Goal: Task Accomplishment & Management: Manage account settings

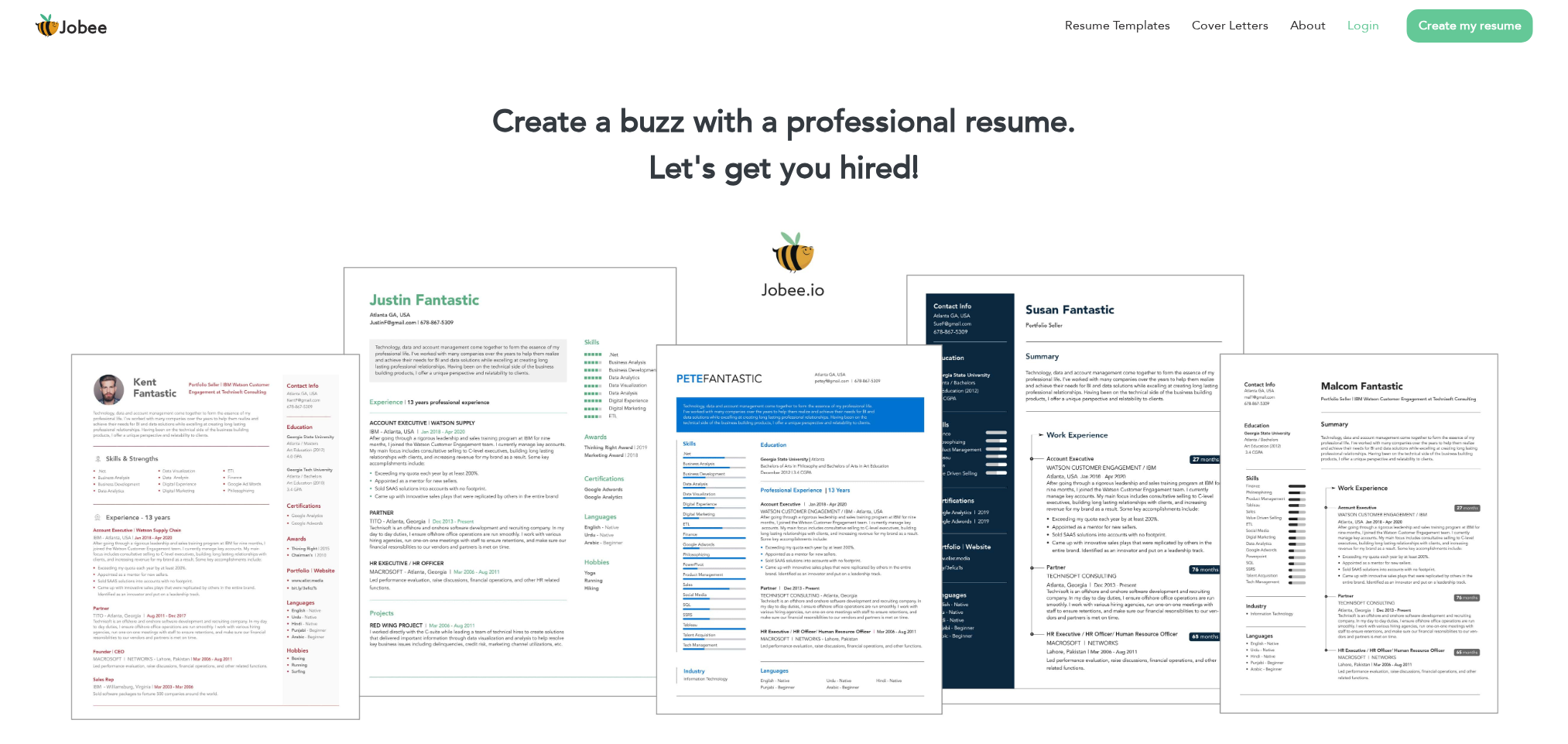
click at [1363, 28] on link "Login" at bounding box center [1363, 26] width 32 height 19
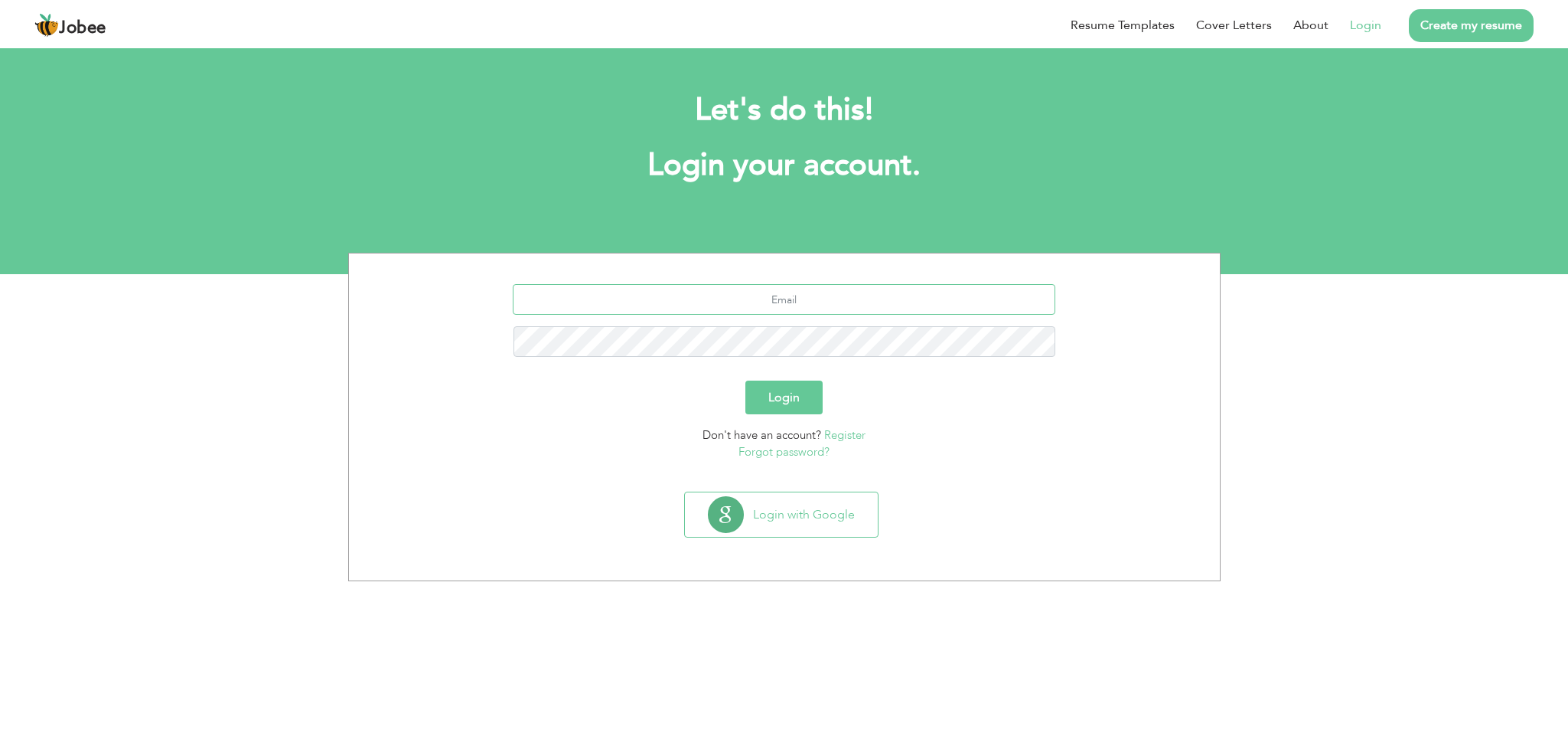
click at [735, 300] on input "text" at bounding box center [784, 300] width 543 height 31
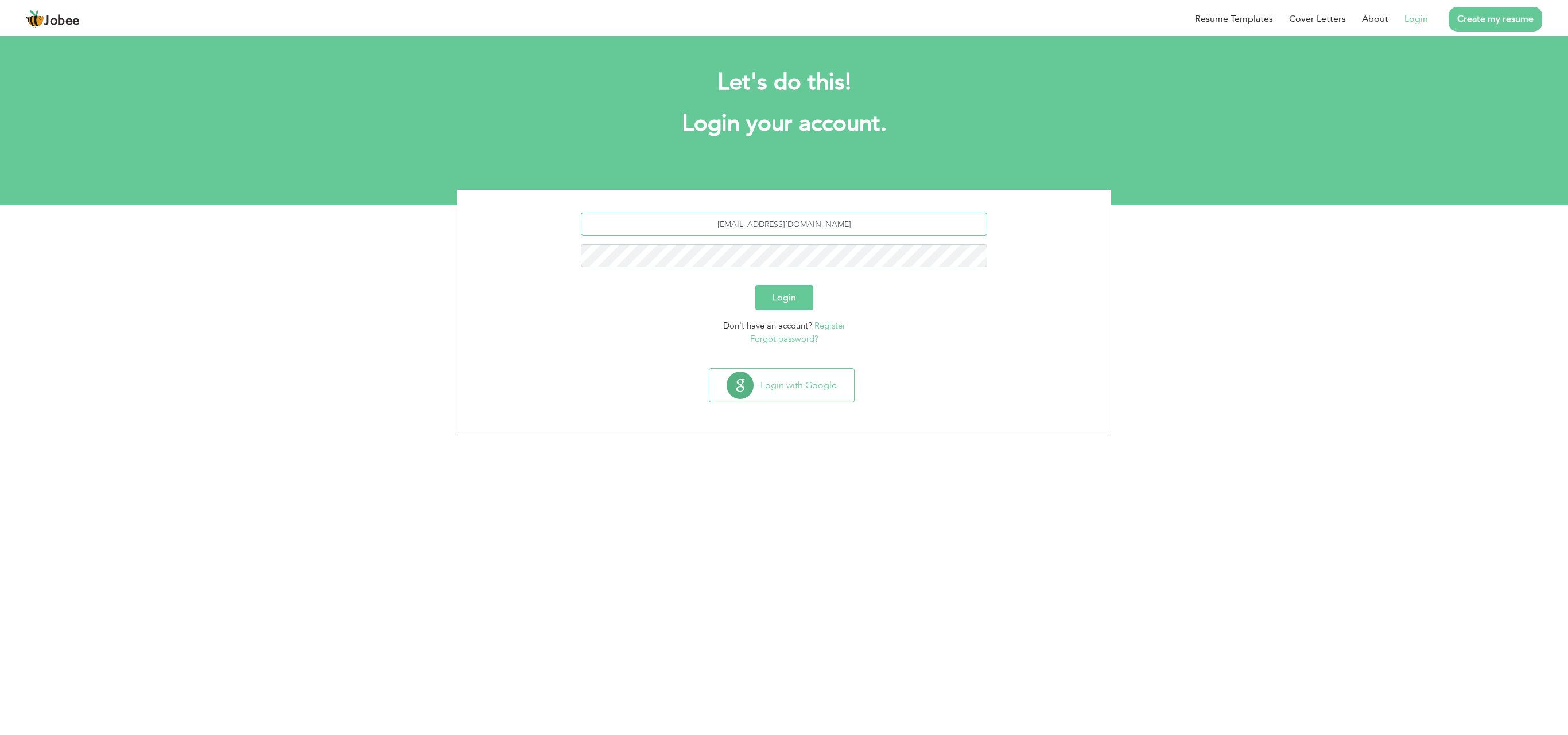
type input "faheem_ghurair786@gmail.com"
click at [780, 301] on button "Login" at bounding box center [784, 297] width 58 height 25
click at [1464, 19] on link "Create my resume" at bounding box center [1495, 19] width 93 height 25
click at [1500, 19] on link "Create my resume" at bounding box center [1495, 19] width 93 height 25
click at [830, 221] on input "text" at bounding box center [784, 225] width 407 height 23
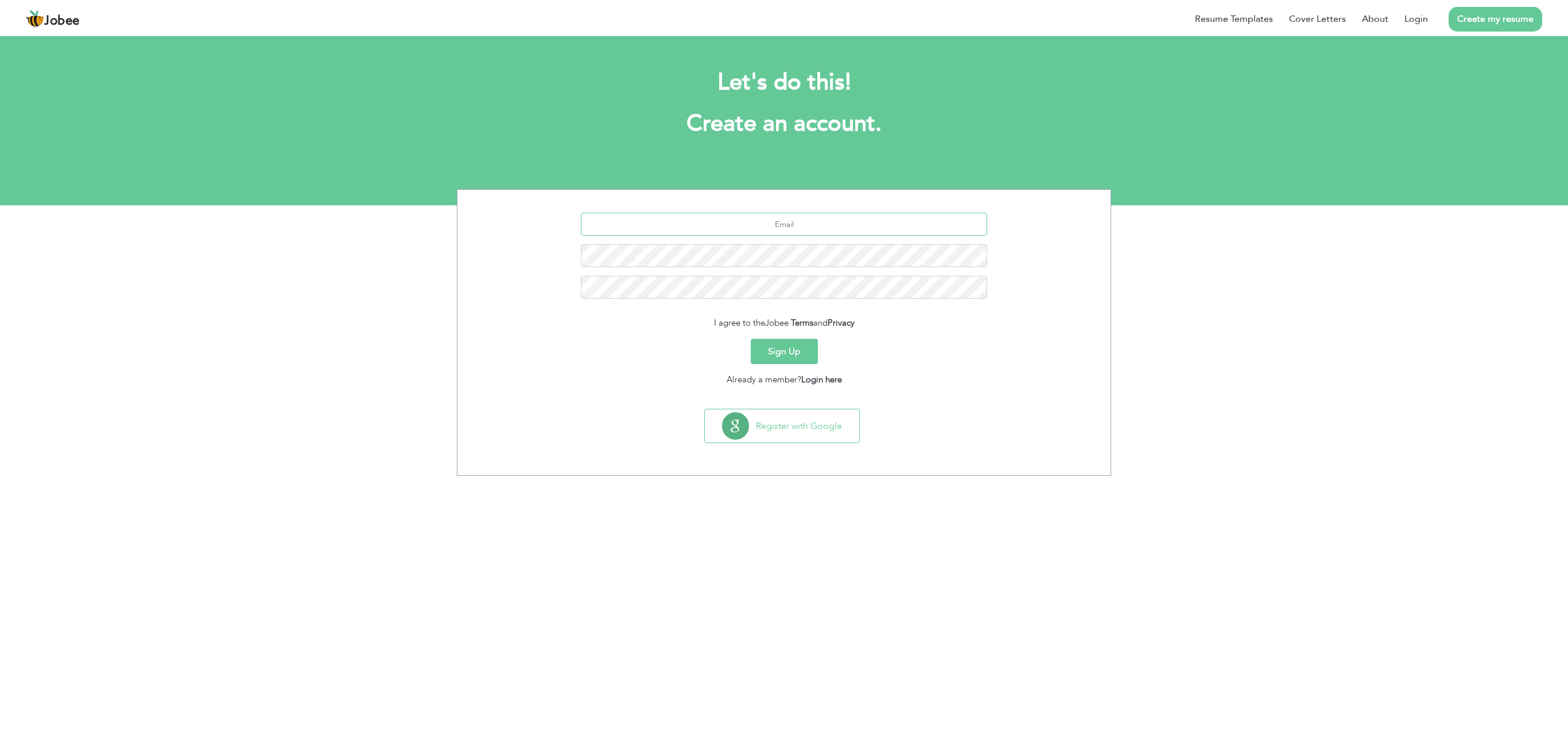
type input "faheem_ghurair786@gmail.com"
click at [783, 353] on button "Sign Up" at bounding box center [784, 351] width 67 height 25
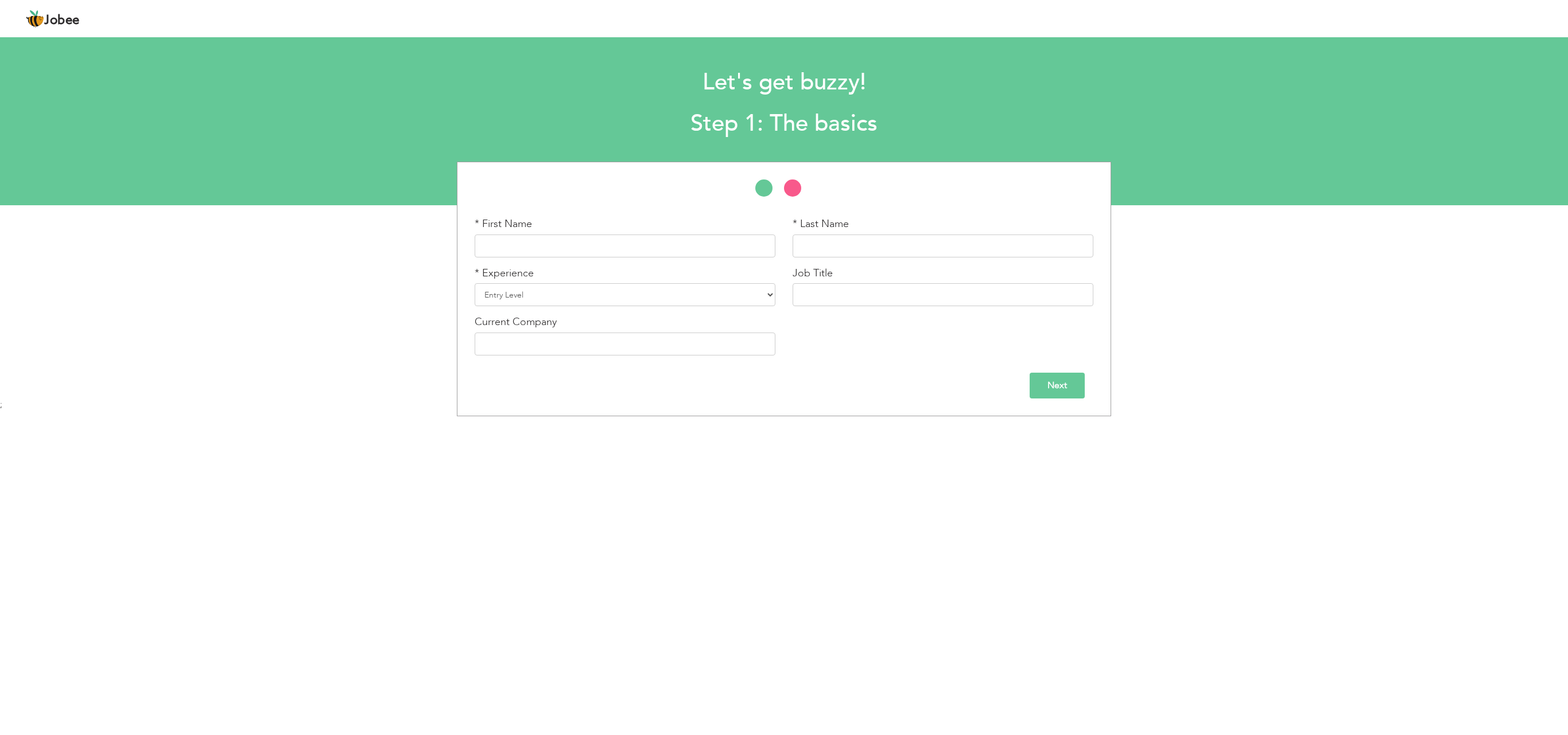
click at [1026, 110] on h2 "Step 1: The basics" at bounding box center [784, 123] width 1158 height 30
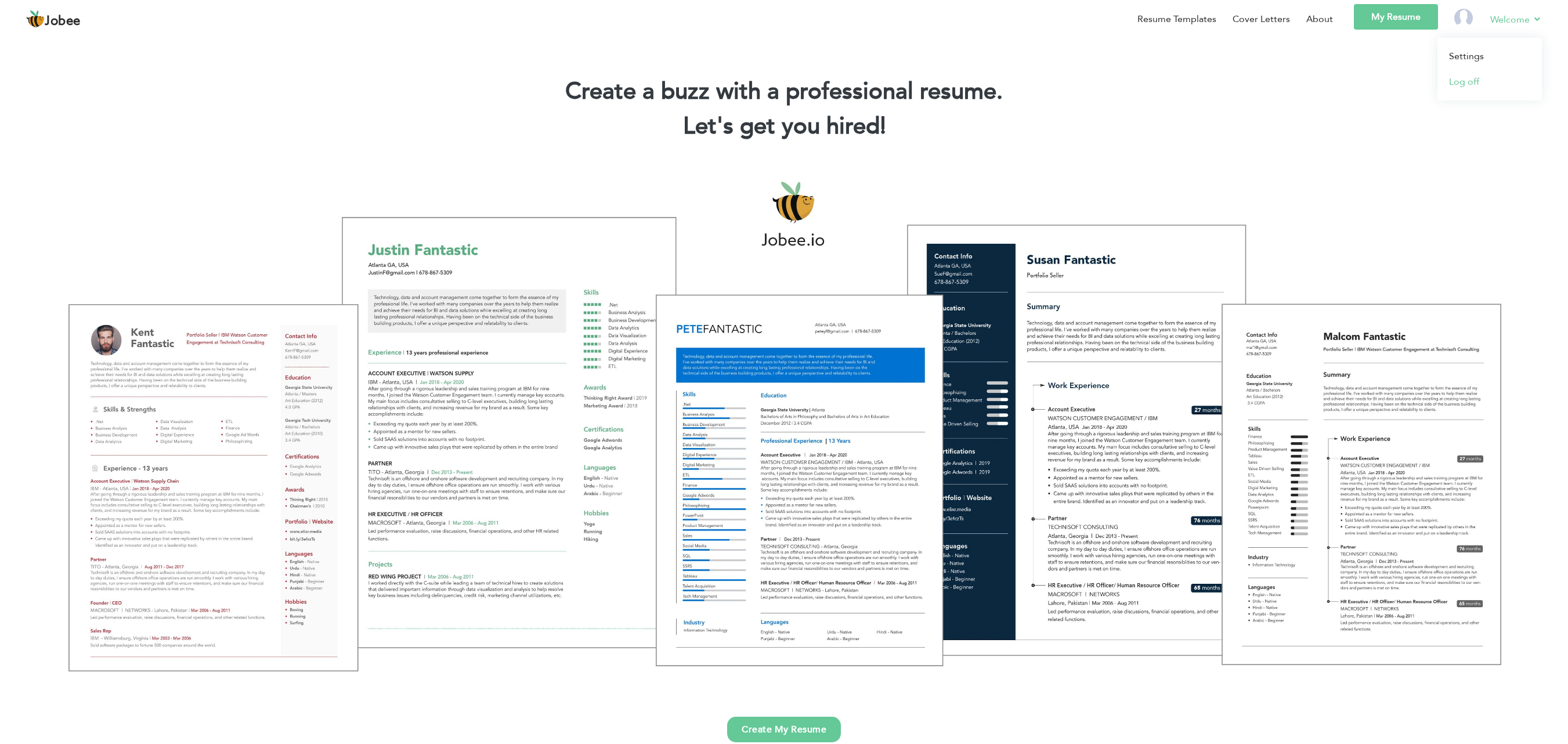
click at [1474, 82] on link "Log off" at bounding box center [1489, 82] width 104 height 25
click at [1504, 19] on link "Create my resume" at bounding box center [1494, 19] width 94 height 25
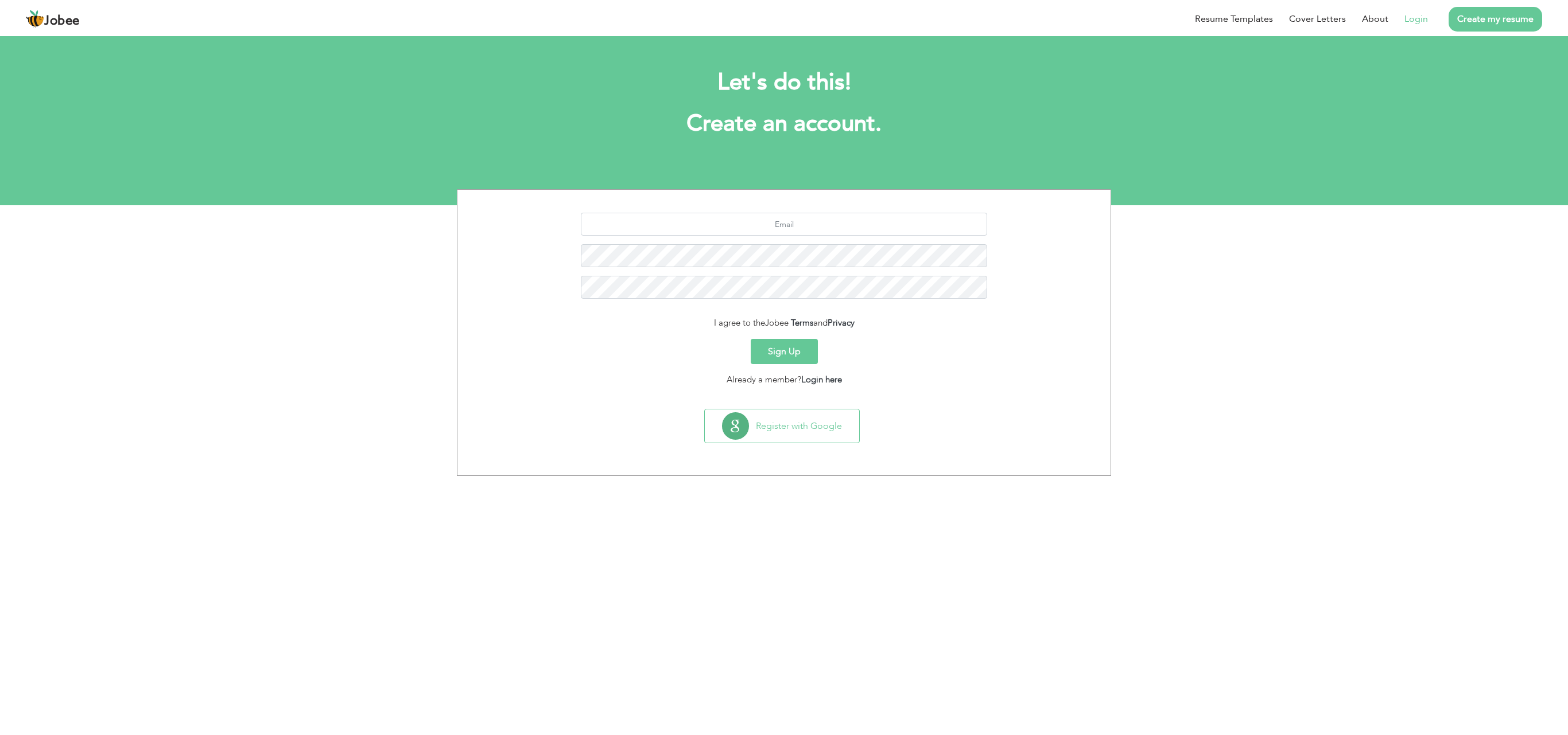
click at [1411, 19] on link "Login" at bounding box center [1416, 19] width 24 height 14
click at [786, 221] on input "text" at bounding box center [784, 225] width 407 height 23
click at [841, 218] on input "munibaiftikhar59@gmail.com" at bounding box center [784, 225] width 407 height 23
type input "m"
click at [755, 228] on input "faheem_ghurair786@gmail.com" at bounding box center [784, 225] width 407 height 23
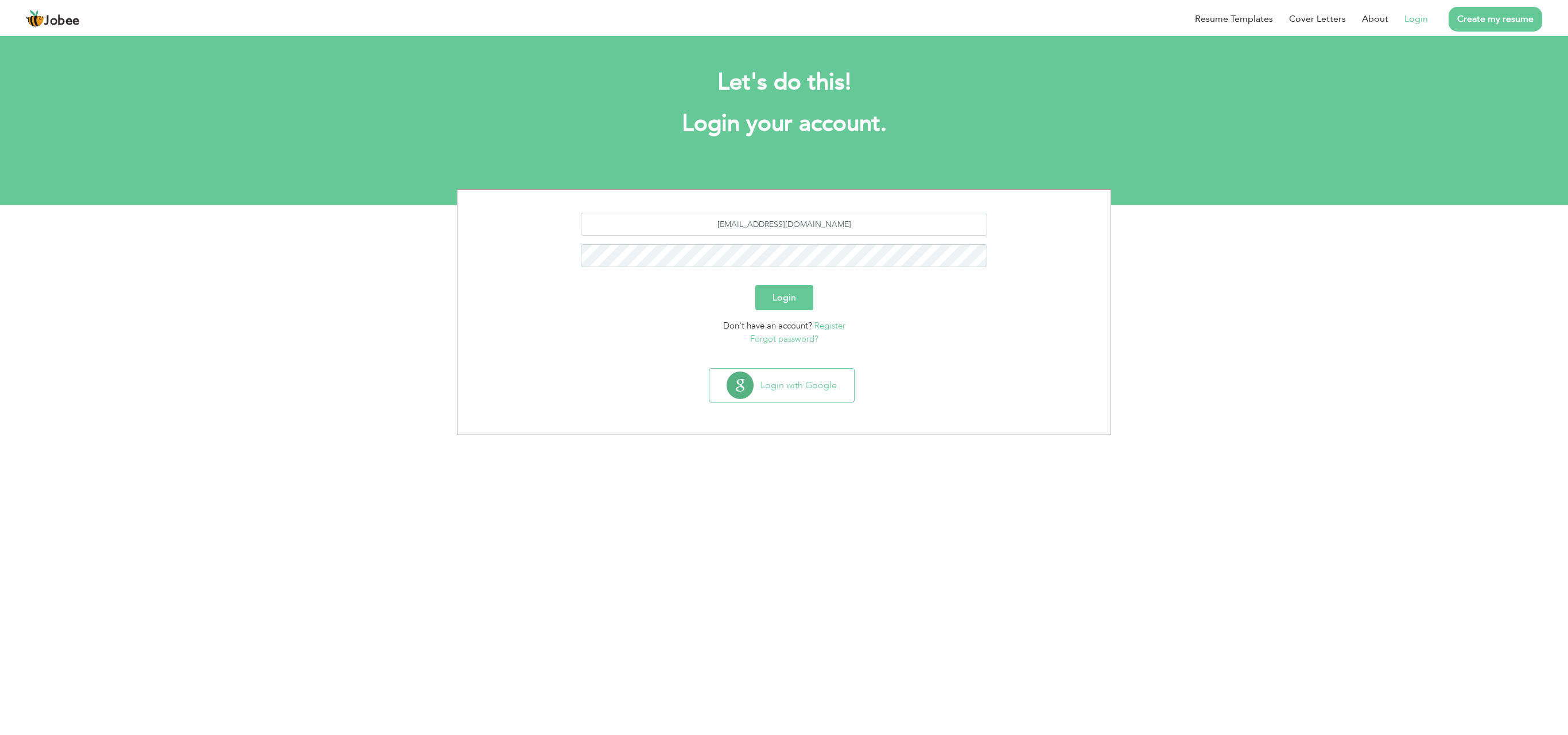
type input "faheemghurair786@gmail.com"
click at [790, 297] on button "Login" at bounding box center [784, 297] width 58 height 25
